Goal: Entertainment & Leisure: Consume media (video, audio)

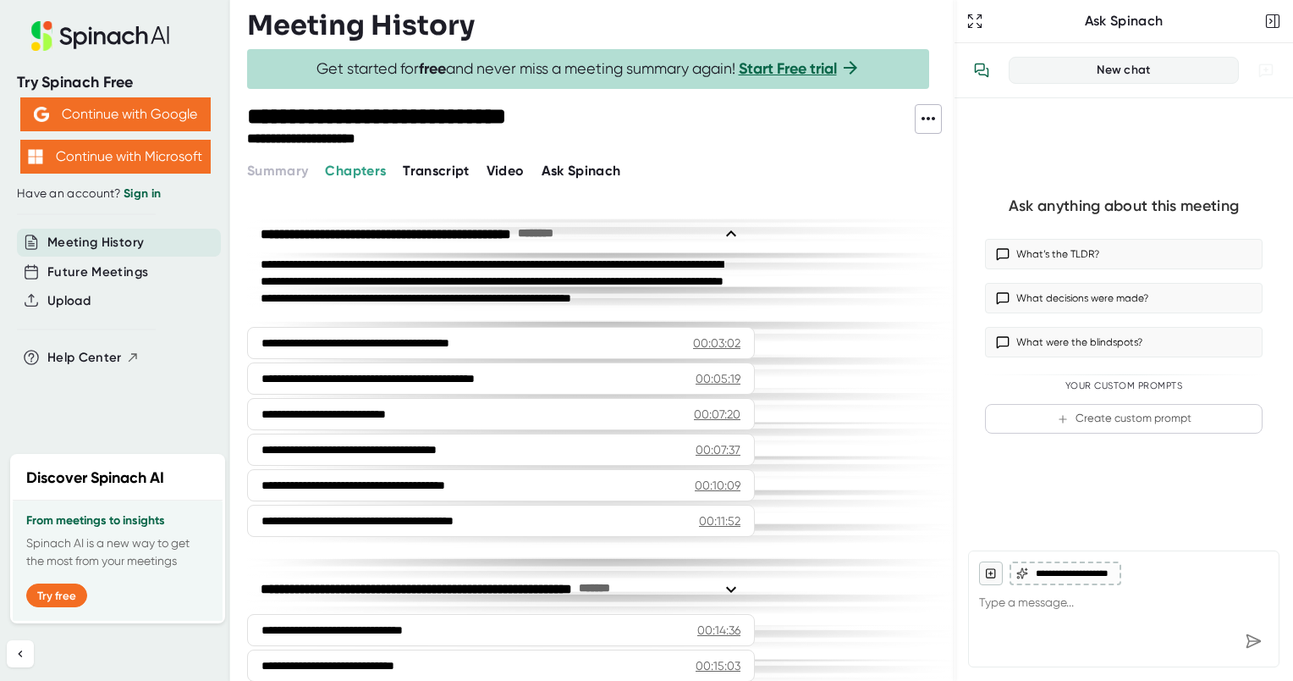
click at [515, 171] on span "Video" at bounding box center [506, 171] width 38 height 16
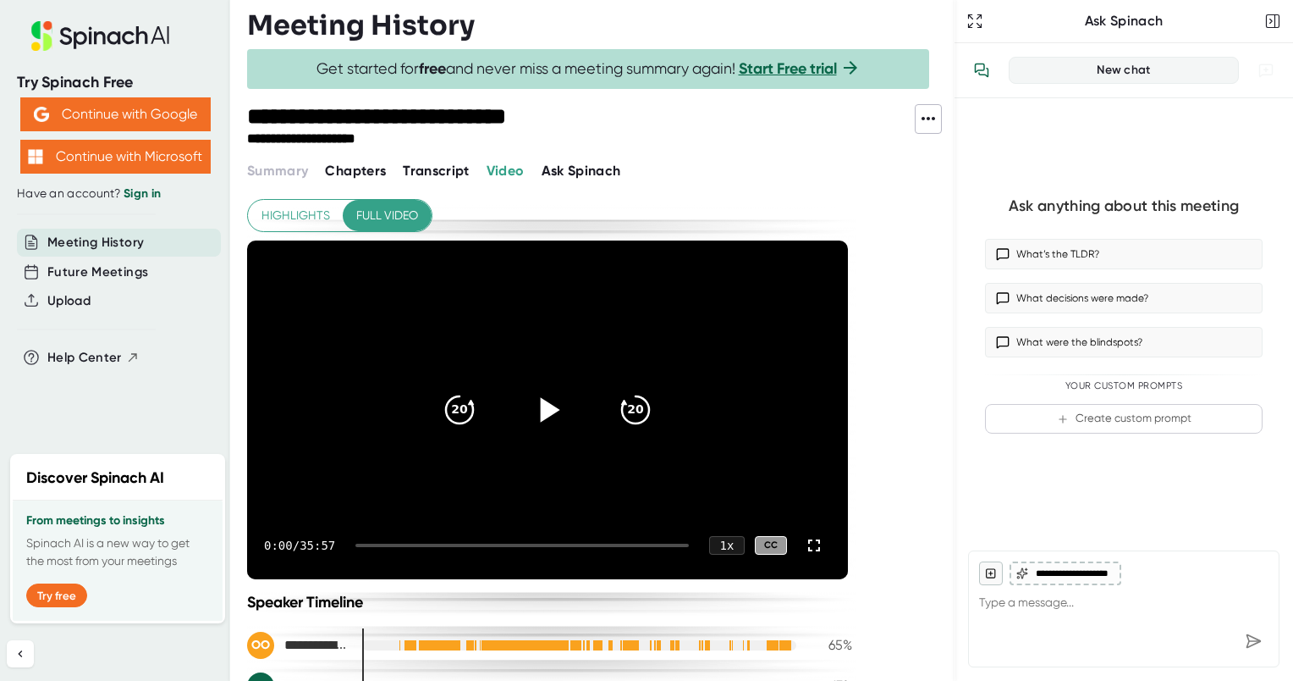
click at [555, 411] on icon at bounding box center [547, 410] width 42 height 42
click at [812, 544] on icon at bounding box center [814, 545] width 20 height 20
drag, startPoint x: 364, startPoint y: 542, endPoint x: 415, endPoint y: 549, distance: 51.4
click at [415, 549] on div "0:24 / 35:57 1 x CC" at bounding box center [547, 545] width 601 height 68
drag, startPoint x: 366, startPoint y: 544, endPoint x: 393, endPoint y: 546, distance: 27.1
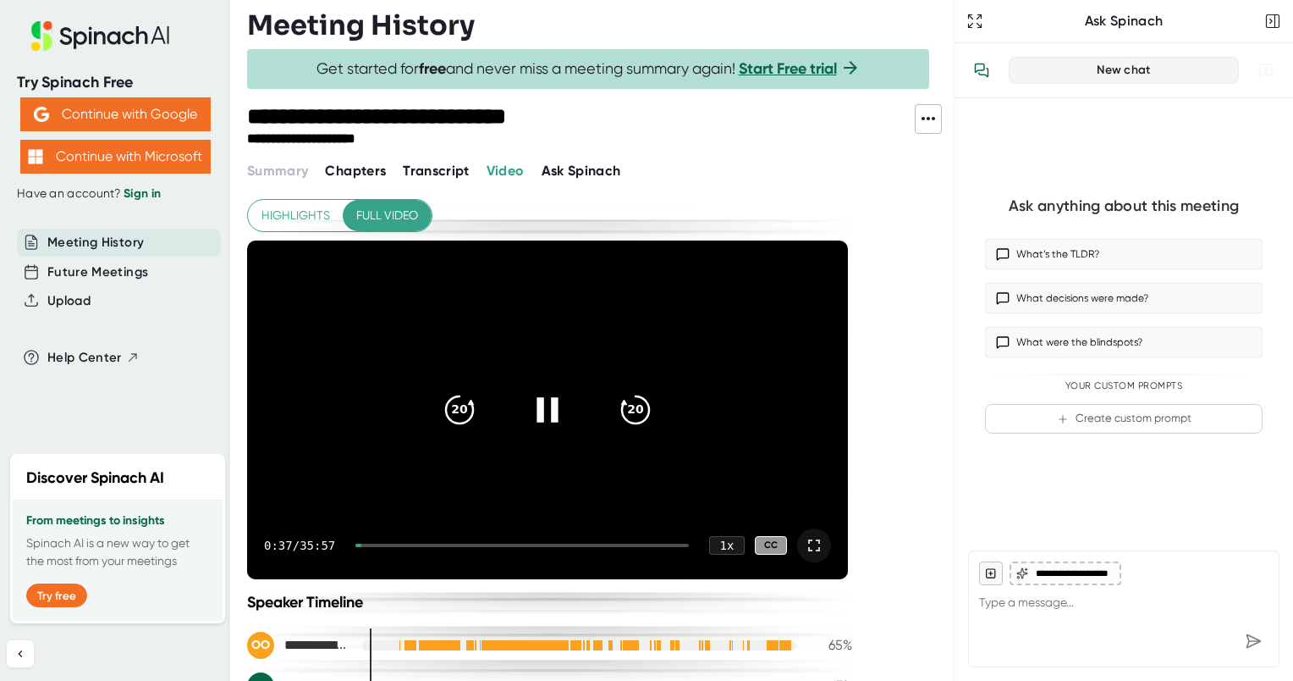
click at [393, 546] on div "0:37 / 35:57 1 x CC" at bounding box center [547, 545] width 601 height 68
click at [731, 547] on div "1 x" at bounding box center [726, 544] width 37 height 19
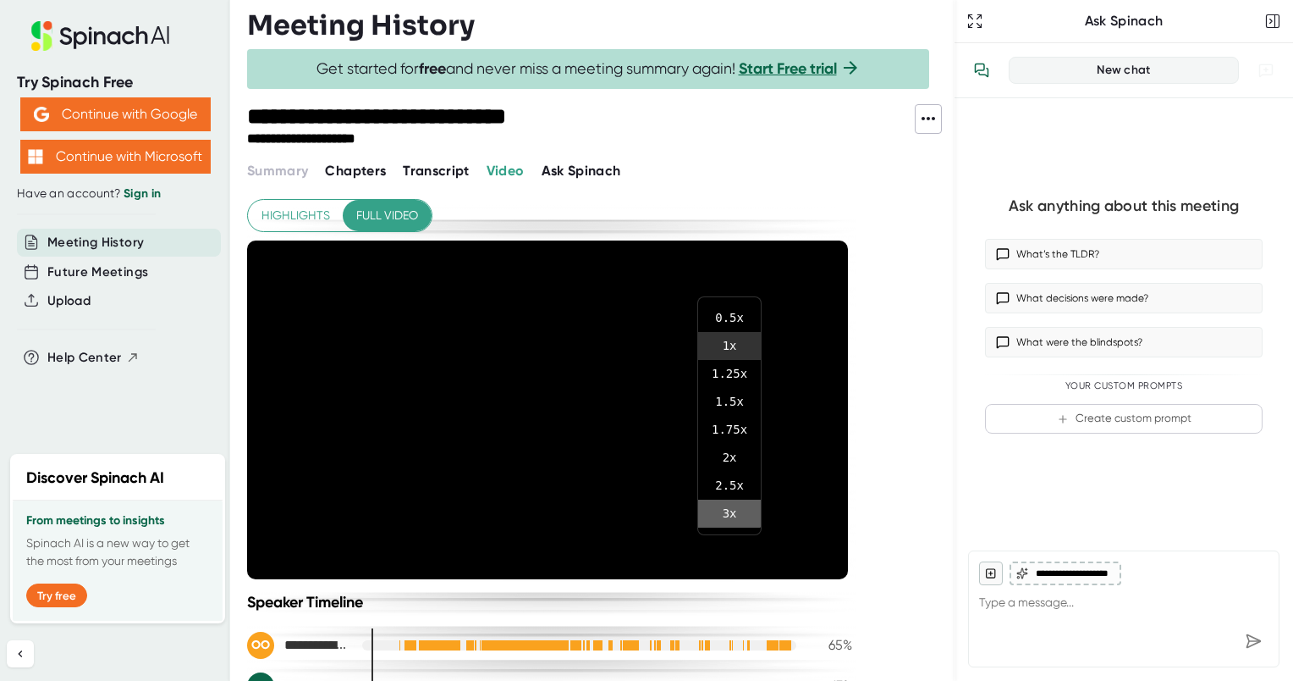
click at [725, 506] on li "3 x" at bounding box center [729, 513] width 63 height 28
